Goal: Transaction & Acquisition: Purchase product/service

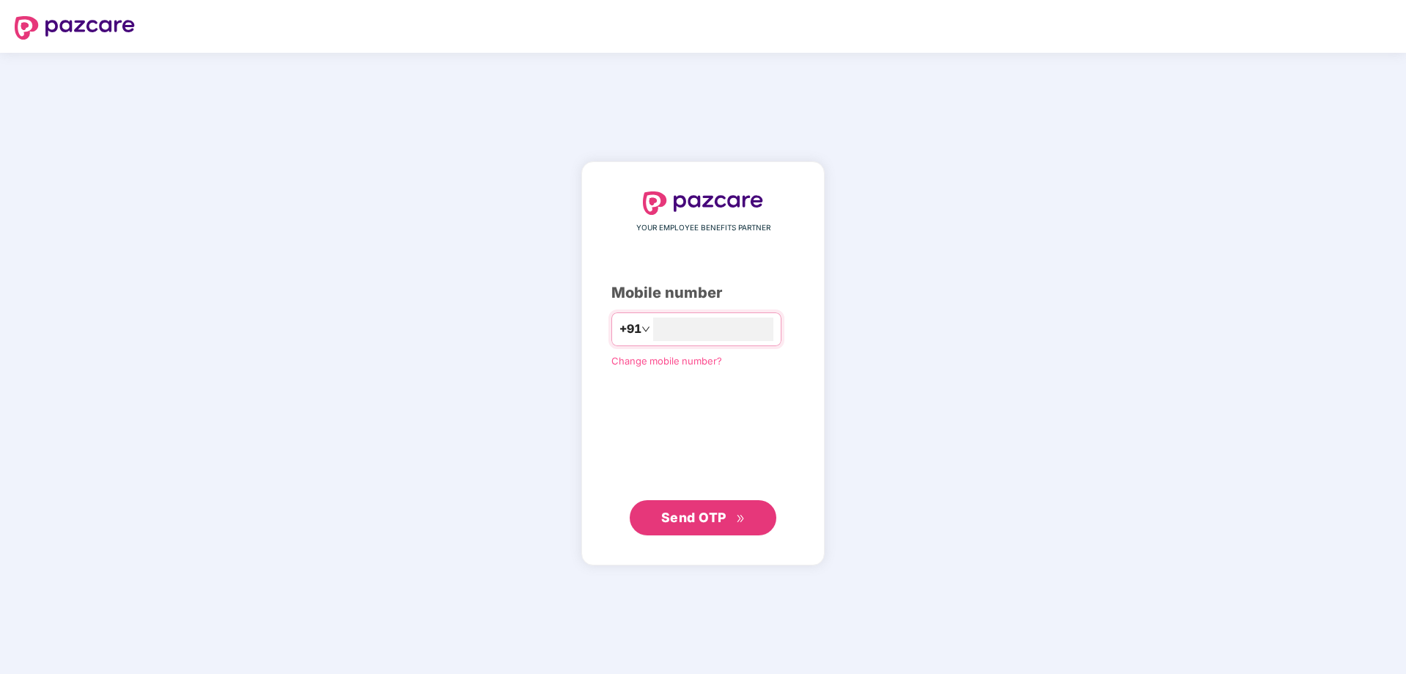
type input "**********"
click at [719, 539] on div "**********" at bounding box center [702, 363] width 243 height 405
click at [712, 529] on button "Send OTP" at bounding box center [703, 516] width 147 height 35
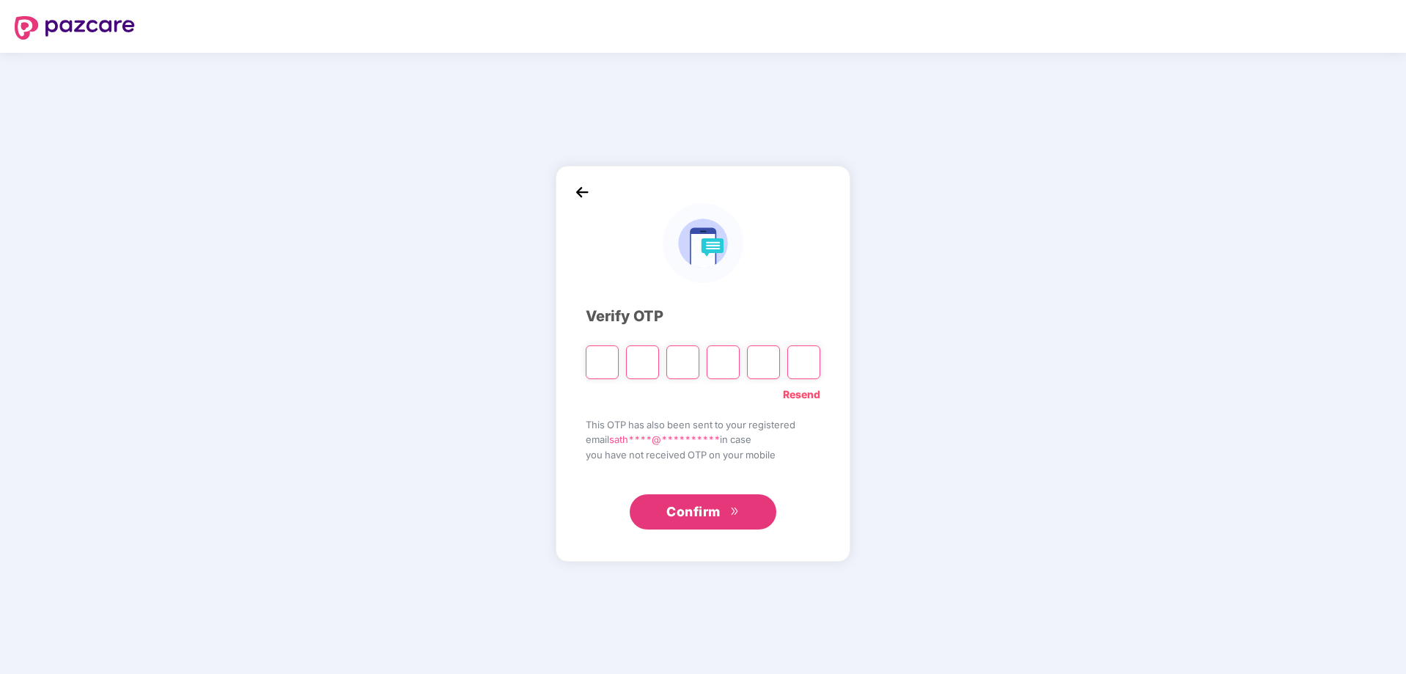
type input "*"
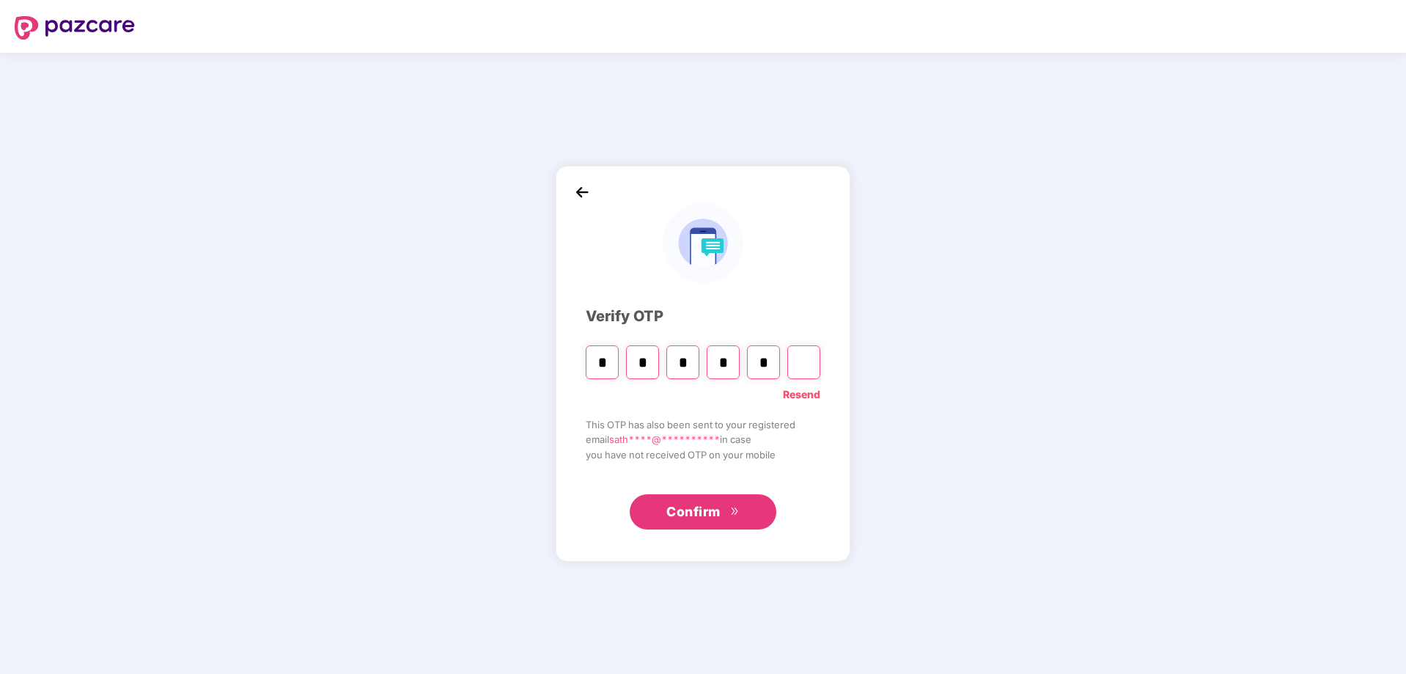
type input "*"
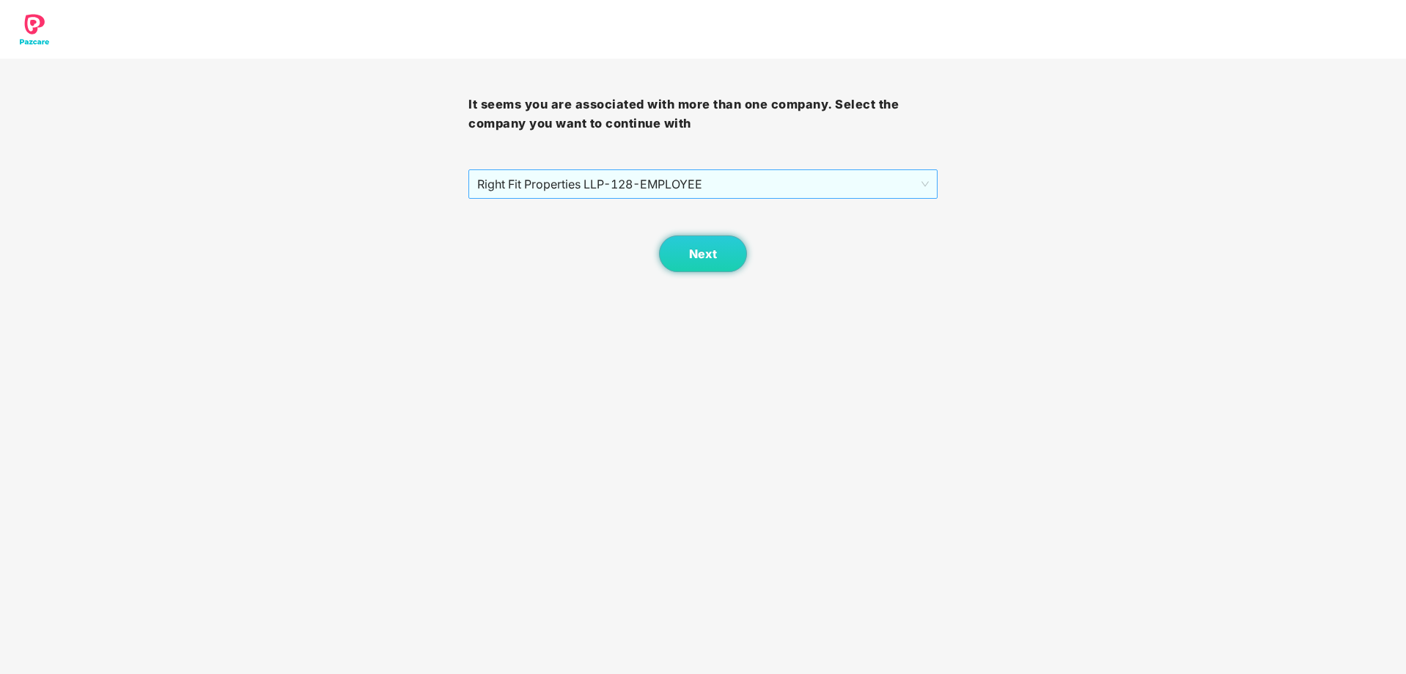
click at [767, 194] on span "Right Fit Properties LLP - 128 - EMPLOYEE" at bounding box center [702, 184] width 451 height 28
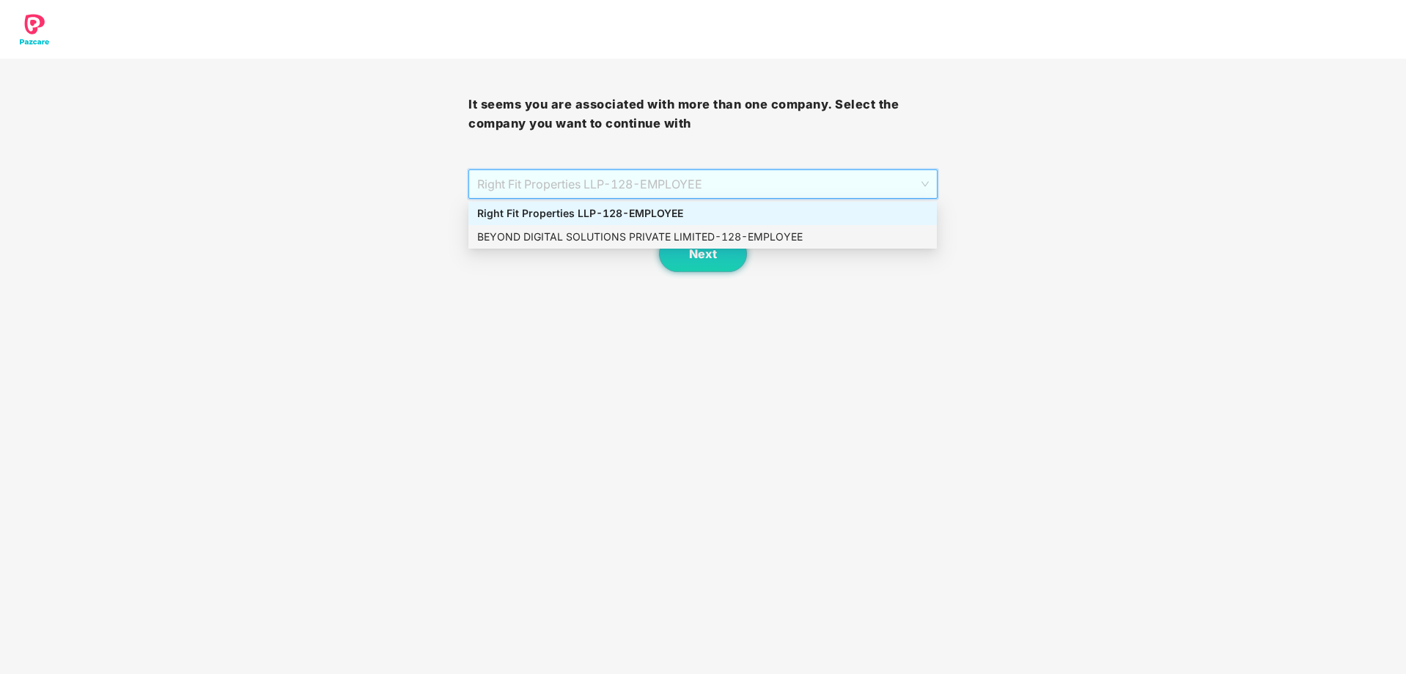
click at [745, 234] on div "BEYOND DIGITAL SOLUTIONS PRIVATE LIMITED - 128 - EMPLOYEE" at bounding box center [702, 237] width 451 height 16
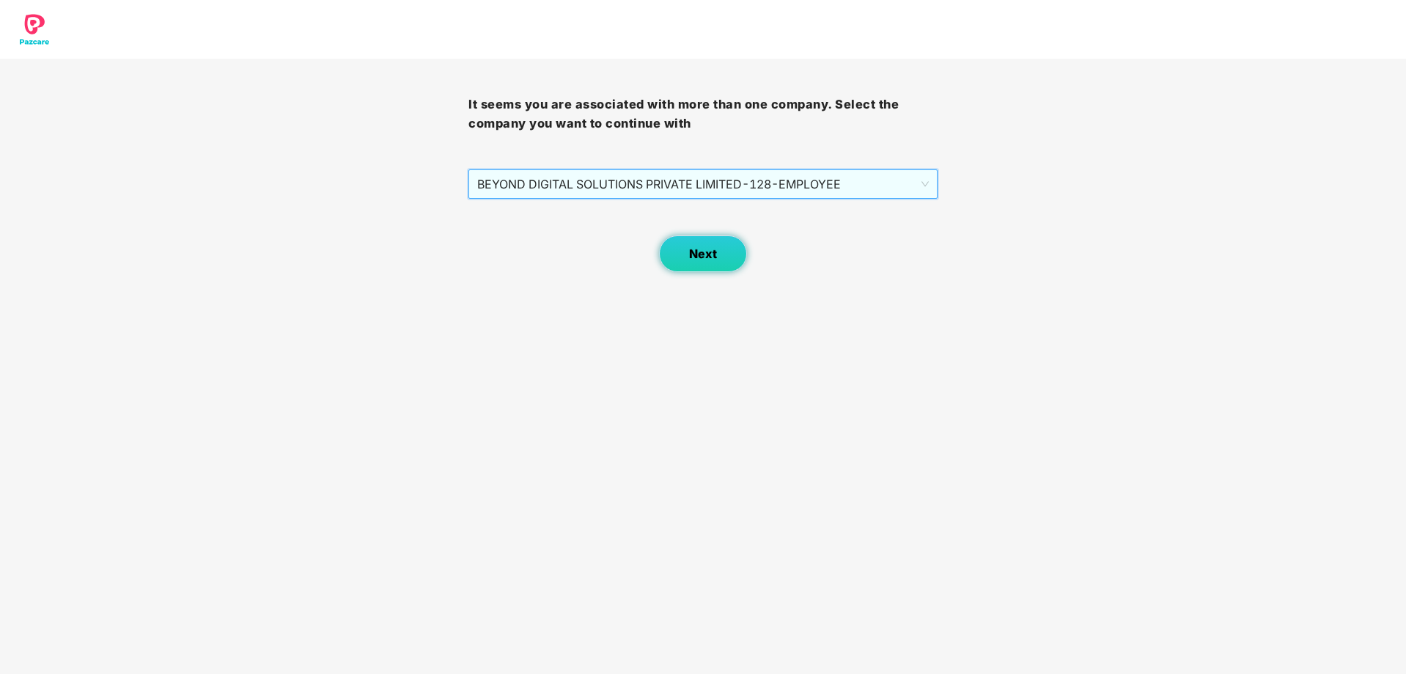
click at [695, 260] on span "Next" at bounding box center [703, 254] width 28 height 14
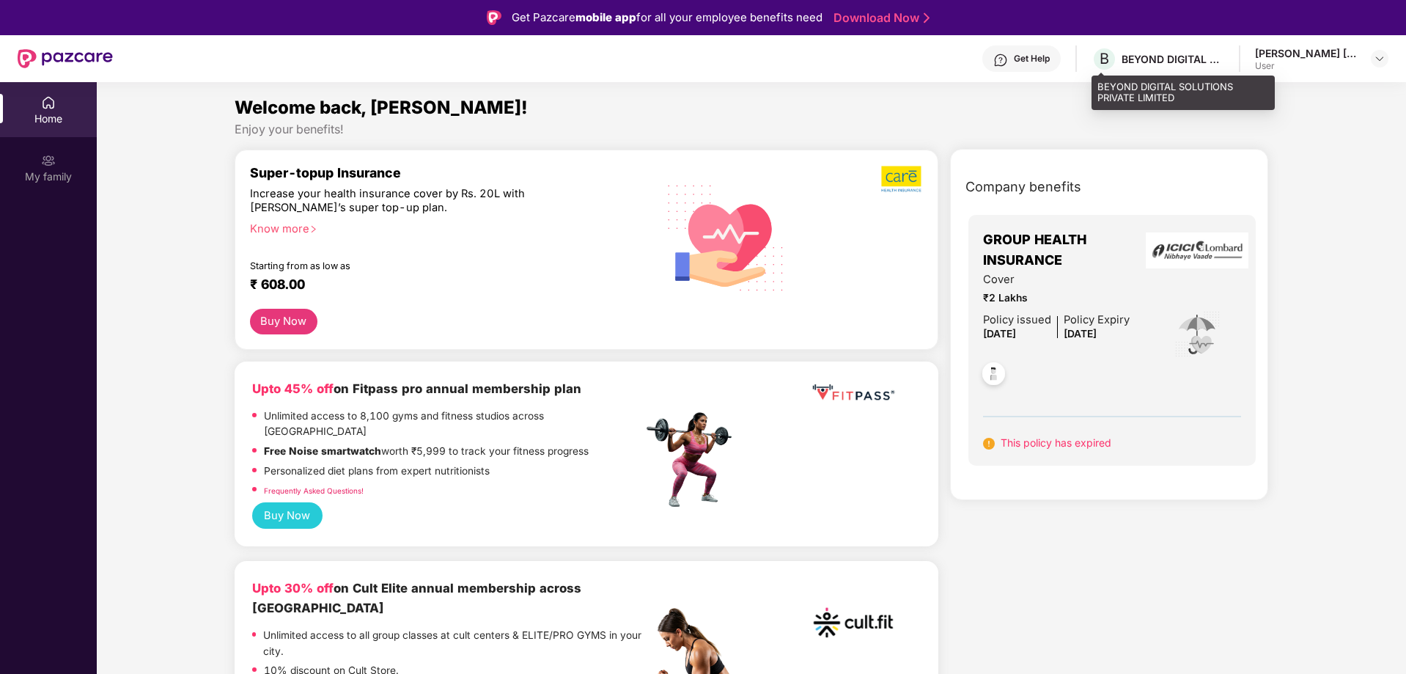
click at [1210, 62] on div "BEYOND DIGITAL SOLUTIONS PRIVATE LIMITED" at bounding box center [1173, 59] width 103 height 14
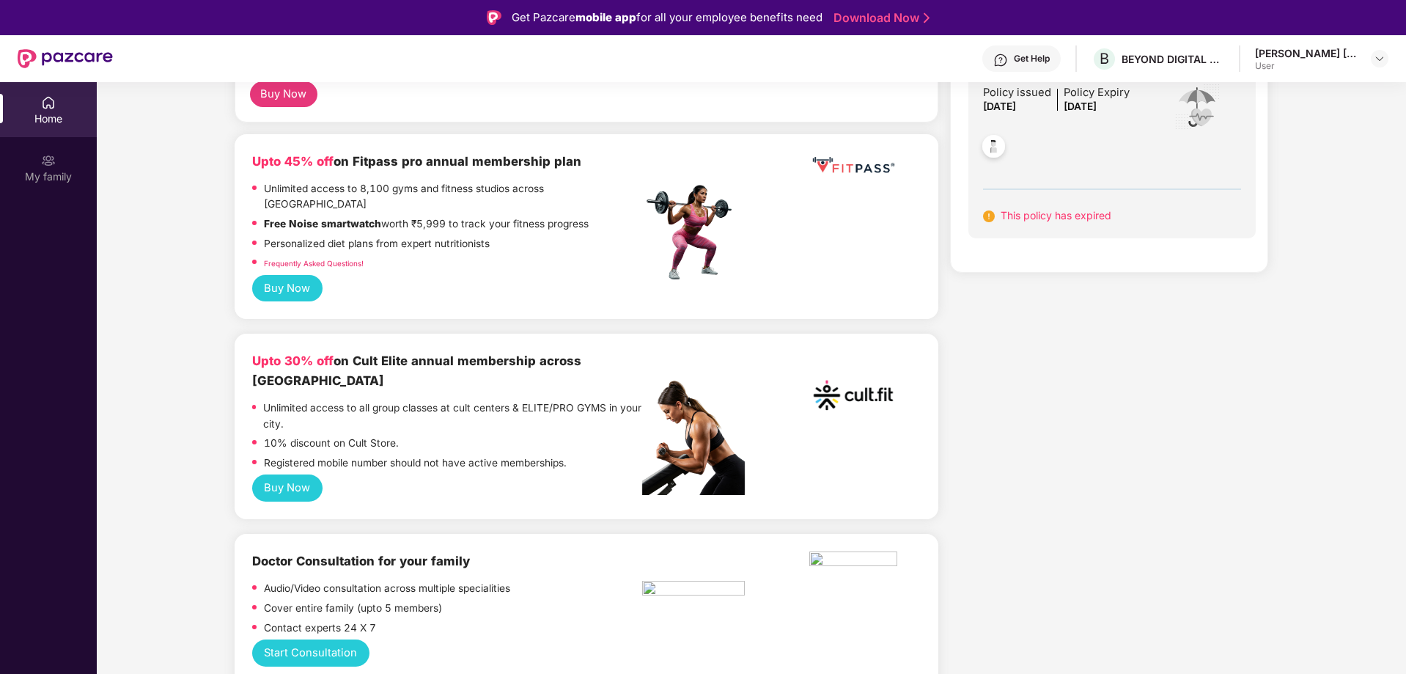
scroll to position [367, 0]
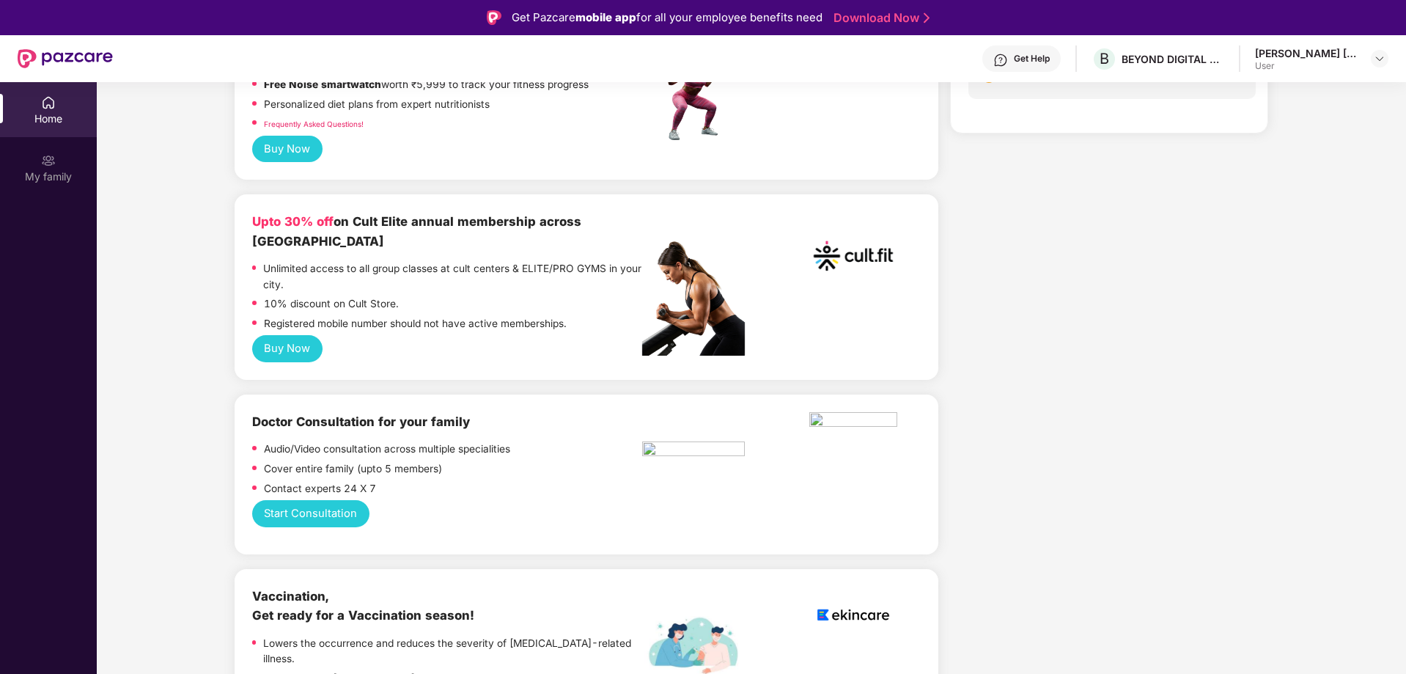
click at [274, 335] on button "Buy Now" at bounding box center [287, 348] width 70 height 27
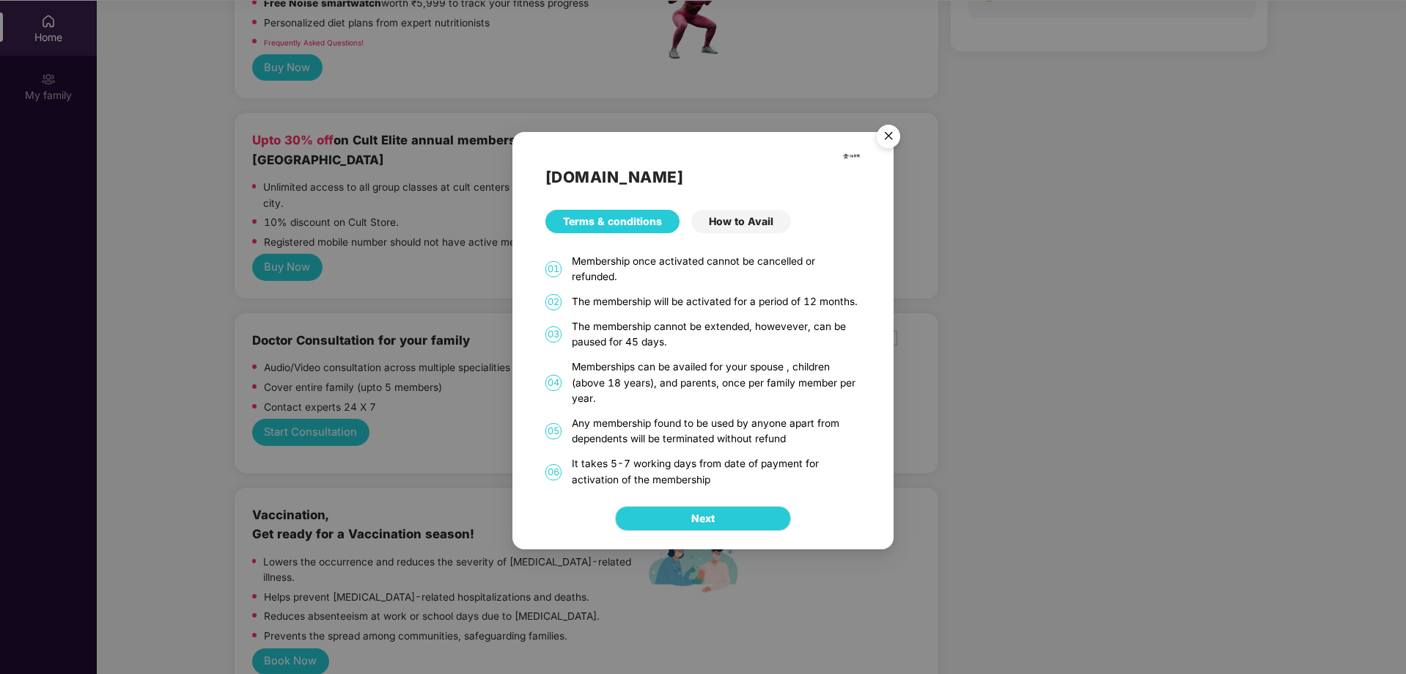
scroll to position [82, 0]
click at [723, 522] on button "Next" at bounding box center [703, 518] width 176 height 25
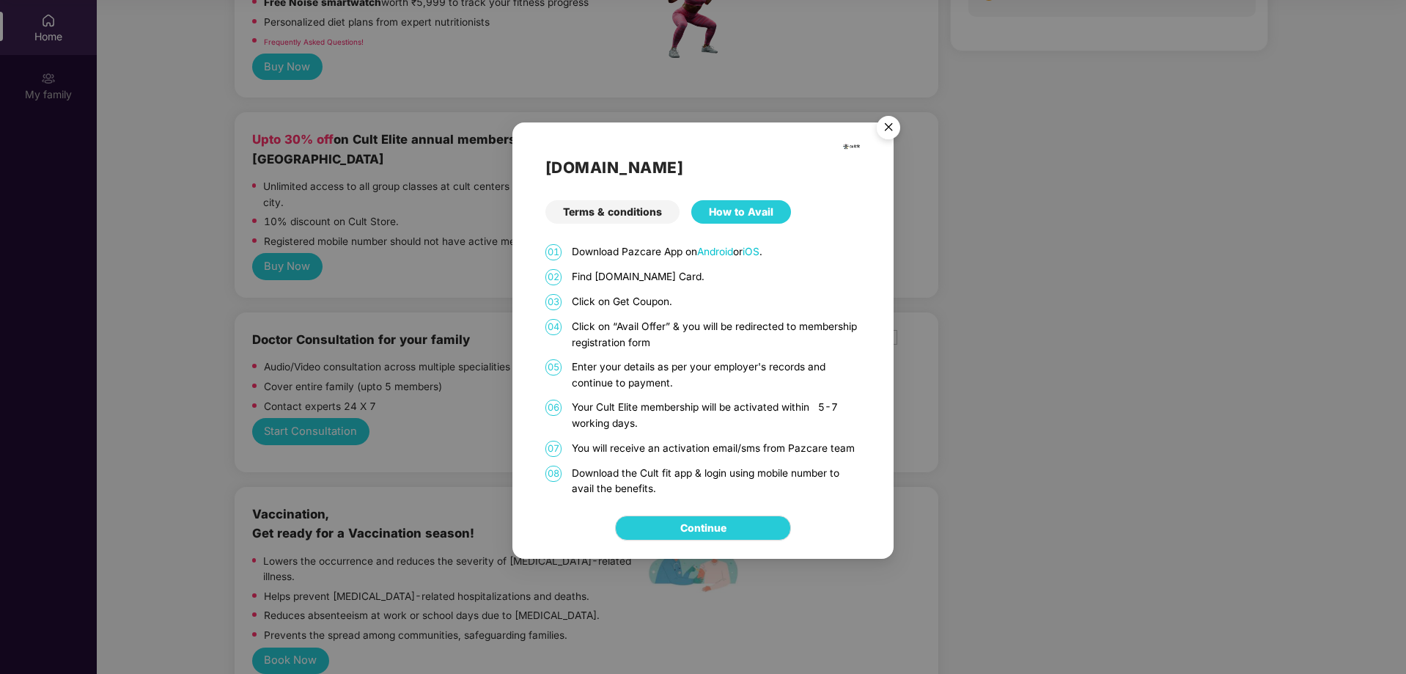
click at [723, 522] on link "Continue" at bounding box center [703, 528] width 46 height 16
